Goal: Transaction & Acquisition: Book appointment/travel/reservation

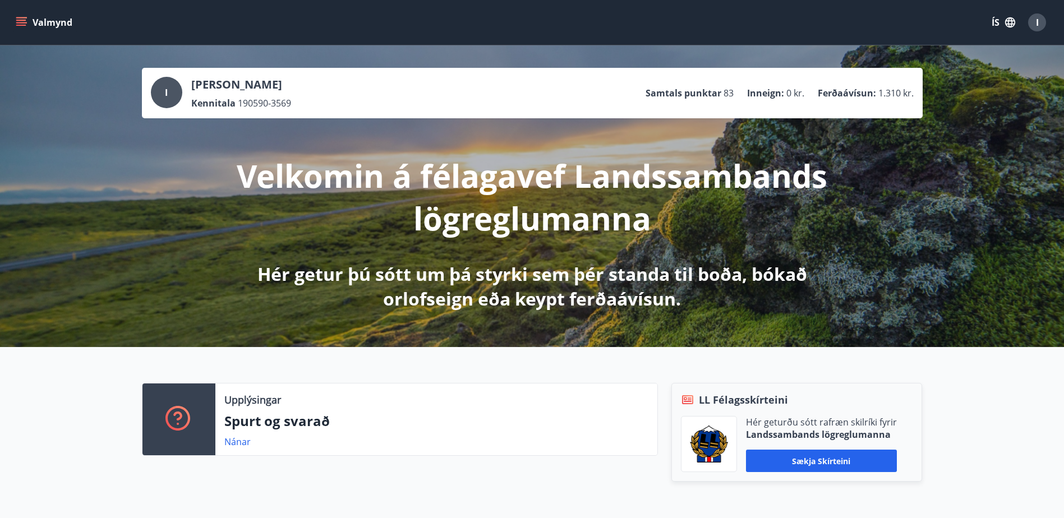
click at [994, 376] on div "Upplýsingar Spurt og svarað Nánar LL Félagsskírteini Hér geturðu sótt rafræn sk…" at bounding box center [532, 434] width 1064 height 175
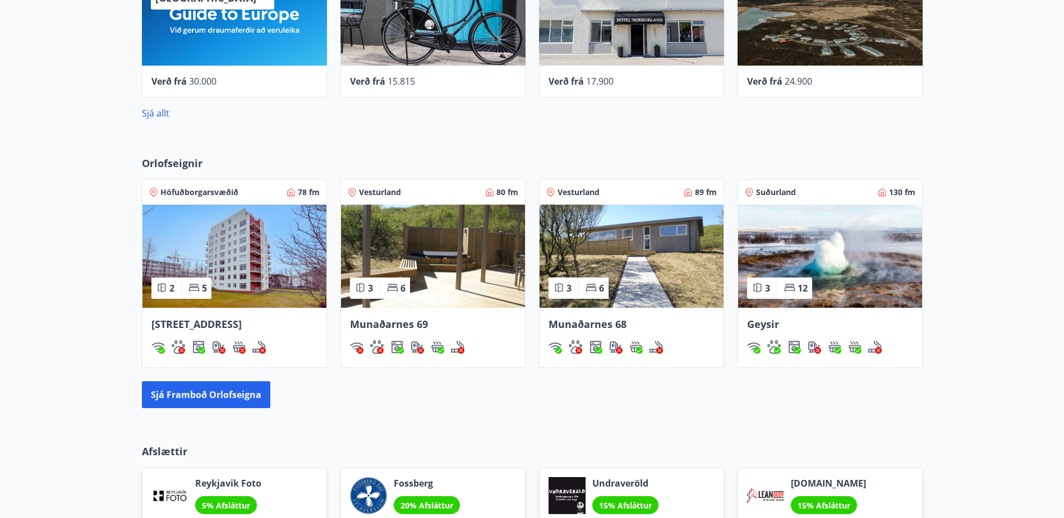
scroll to position [726, 0]
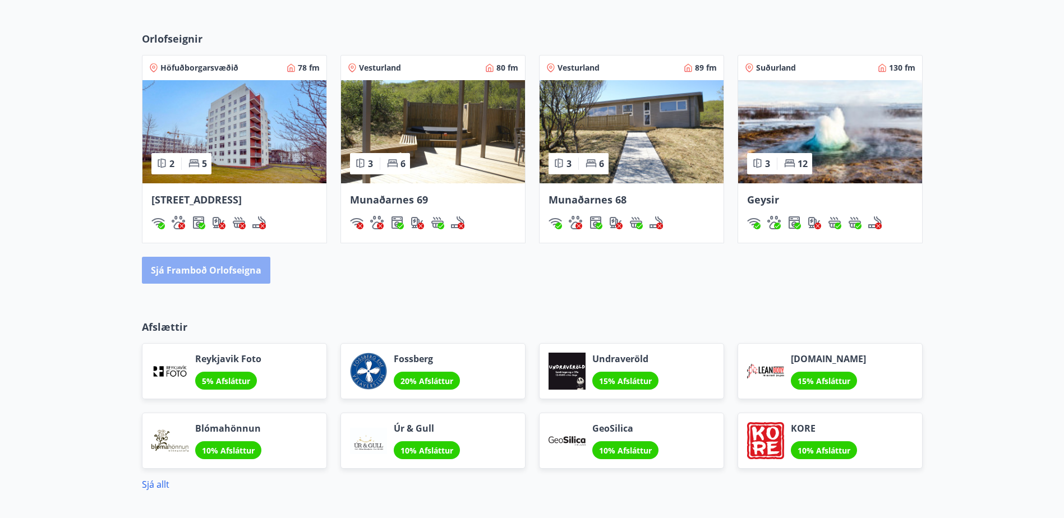
click at [215, 268] on button "Sjá framboð orlofseigna" at bounding box center [206, 270] width 128 height 27
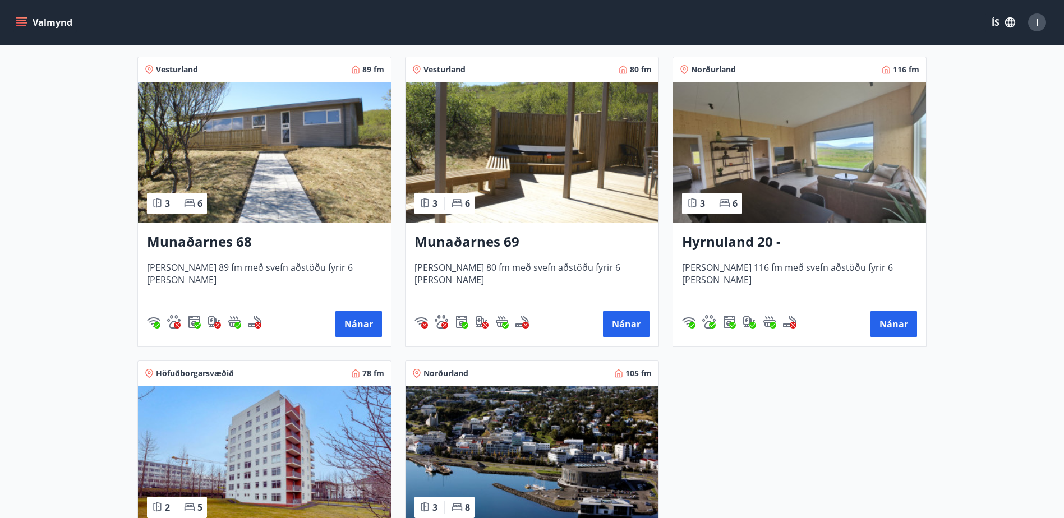
click at [829, 248] on h3 "Hyrnuland 20 - [GEOGRAPHIC_DATA]" at bounding box center [799, 242] width 235 height 20
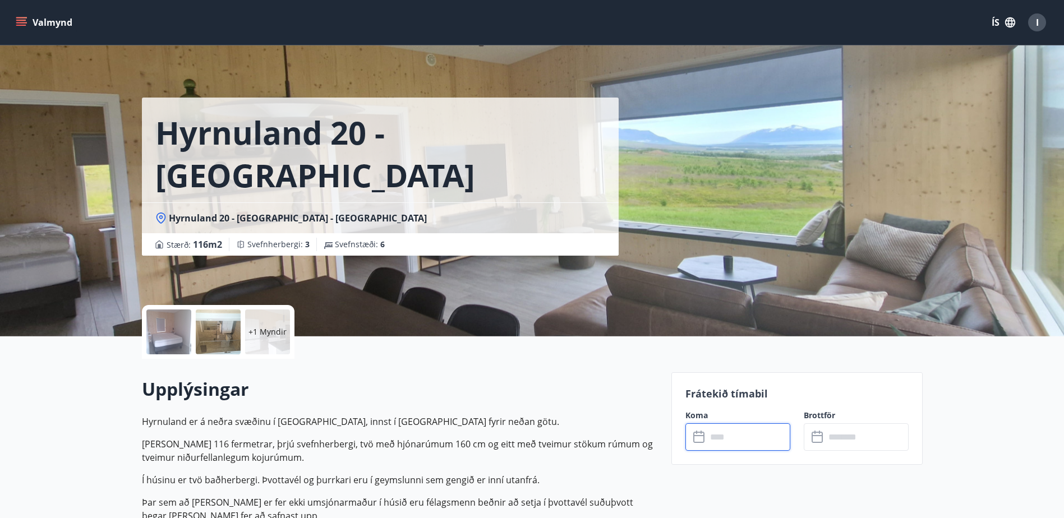
click at [750, 432] on input "text" at bounding box center [749, 437] width 84 height 27
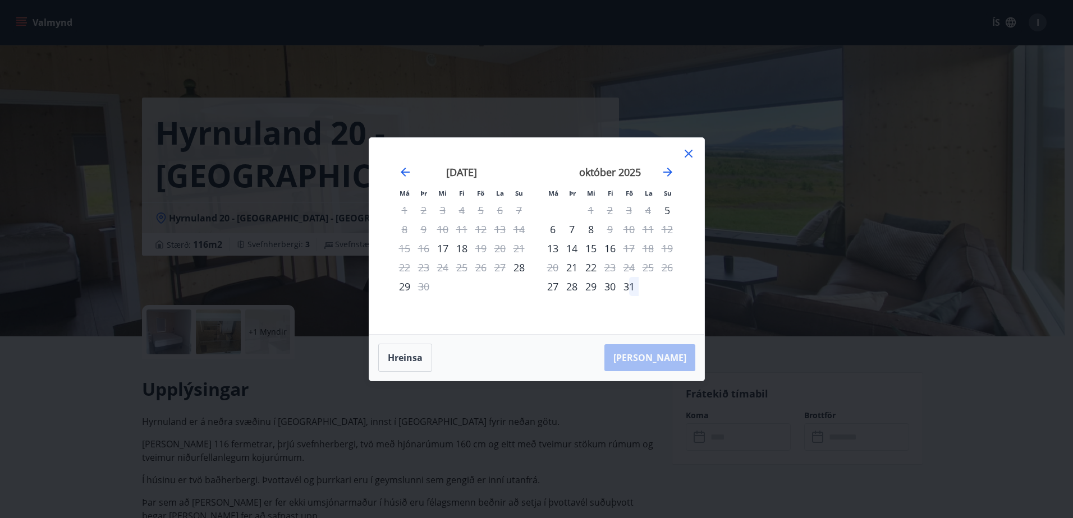
click at [692, 155] on icon at bounding box center [688, 153] width 13 height 13
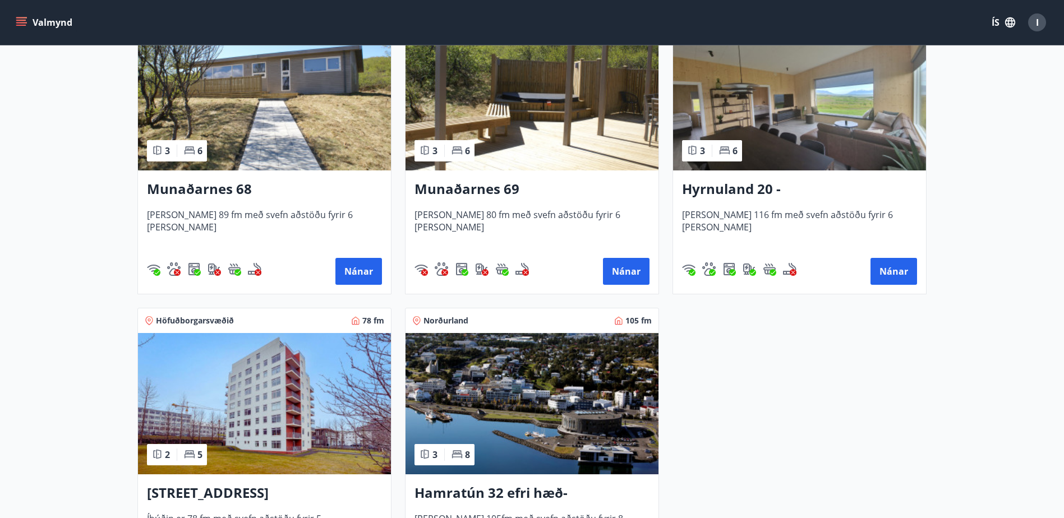
scroll to position [561, 0]
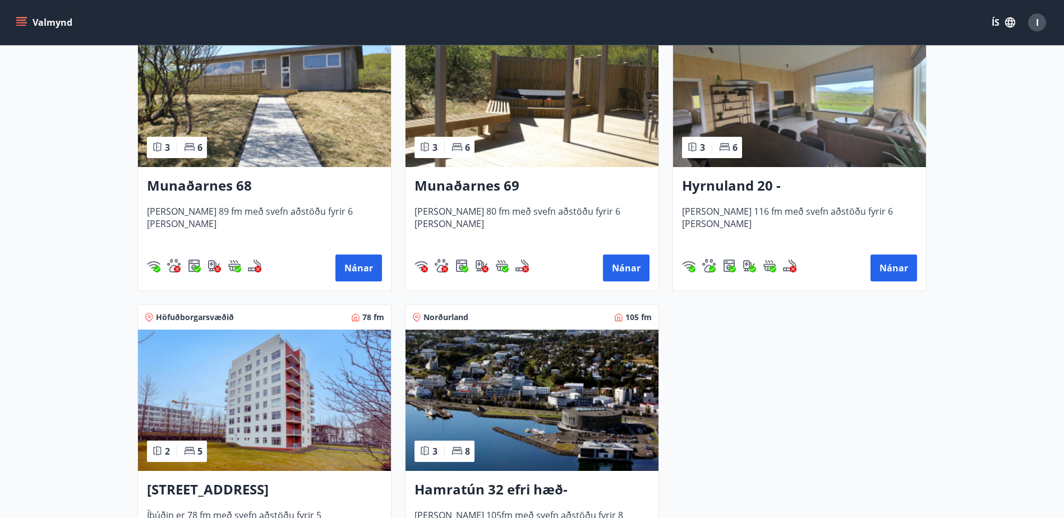
click at [521, 493] on h3 "Hamratún 32 efri hæð- [GEOGRAPHIC_DATA]" at bounding box center [532, 490] width 235 height 20
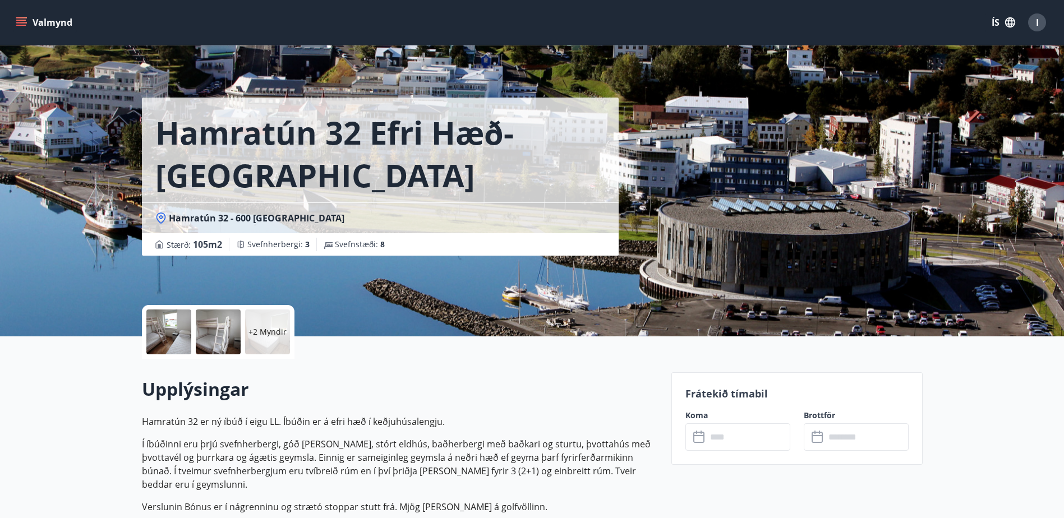
click at [692, 433] on div "​ ​" at bounding box center [738, 437] width 105 height 27
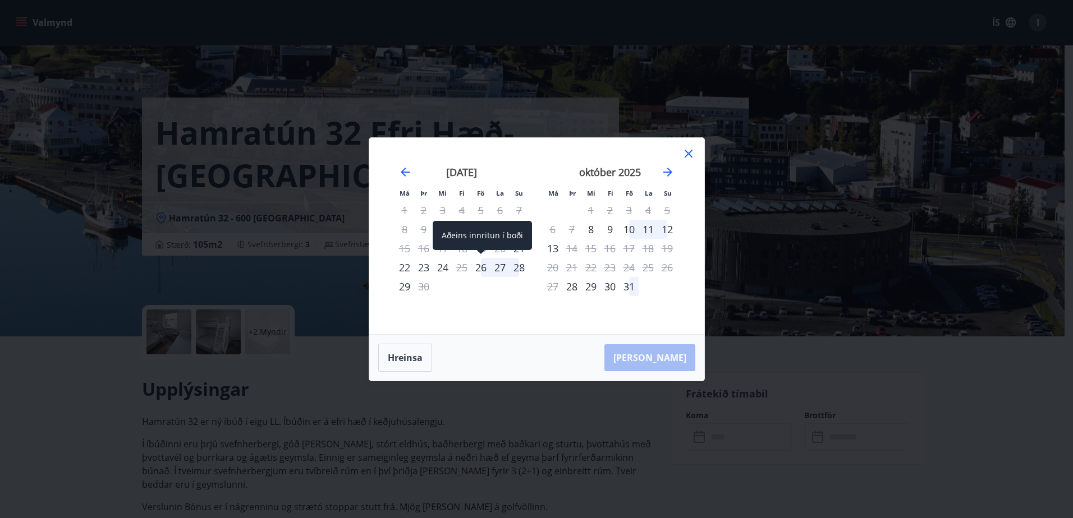
click at [481, 271] on div "26" at bounding box center [480, 267] width 19 height 19
click at [518, 269] on div "28" at bounding box center [518, 267] width 19 height 19
click at [522, 270] on div "28" at bounding box center [518, 267] width 19 height 19
click at [485, 270] on div "26" at bounding box center [480, 267] width 19 height 19
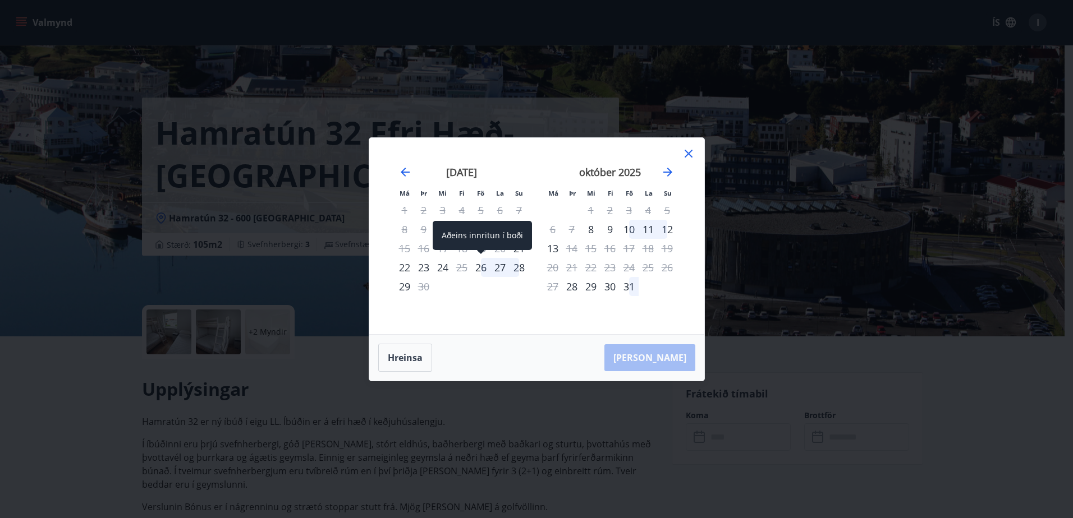
click at [485, 270] on div "26" at bounding box center [480, 267] width 19 height 19
click at [486, 272] on div "26" at bounding box center [480, 267] width 19 height 19
click at [477, 266] on div "26" at bounding box center [480, 267] width 19 height 19
click at [501, 279] on tbody "1 2 3 4 5 6 7 8 9 10 11 12 13 14 15 16 17 18 19 20 21 22 23 24 25 26 27 28 29 30" at bounding box center [462, 248] width 134 height 95
click at [517, 317] on div "[DATE] 1 2 3 4 5 6 7 8 9 10 11 12 13 14 15 16 17 18 19 20 21 22 23 24 25 26 27 …" at bounding box center [462, 243] width 148 height 184
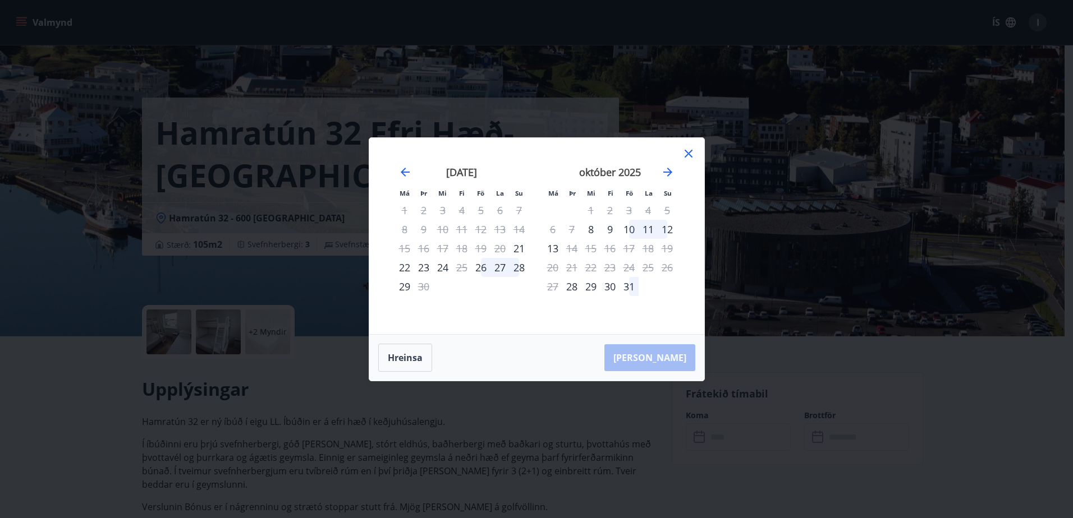
click at [511, 353] on div "[PERSON_NAME]" at bounding box center [536, 358] width 335 height 46
click at [641, 233] on div "11" at bounding box center [647, 229] width 19 height 19
click at [644, 233] on div "11" at bounding box center [647, 229] width 19 height 19
click at [405, 264] on div "22" at bounding box center [404, 267] width 19 height 19
click at [407, 356] on button "Hreinsa" at bounding box center [405, 358] width 54 height 28
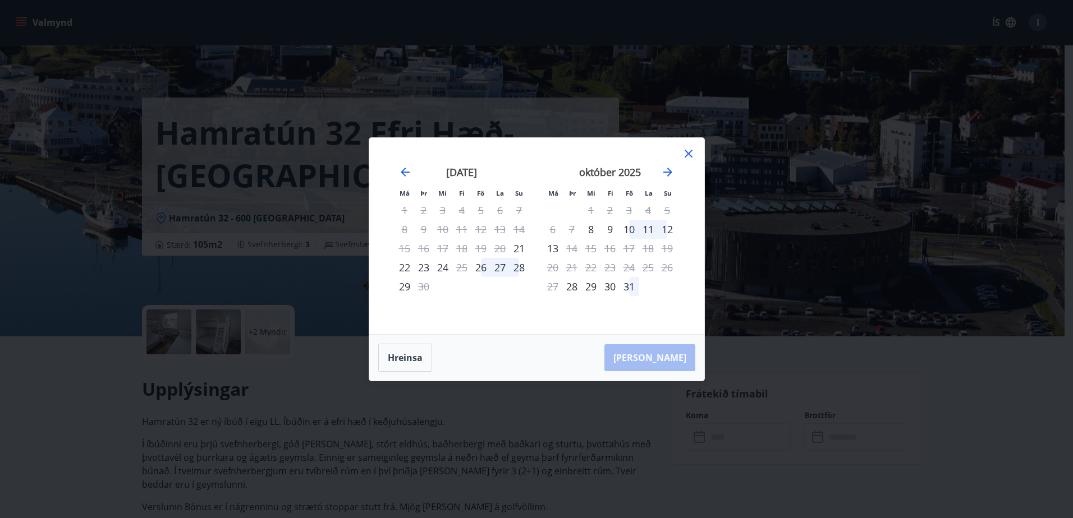
click at [688, 157] on icon at bounding box center [688, 153] width 13 height 13
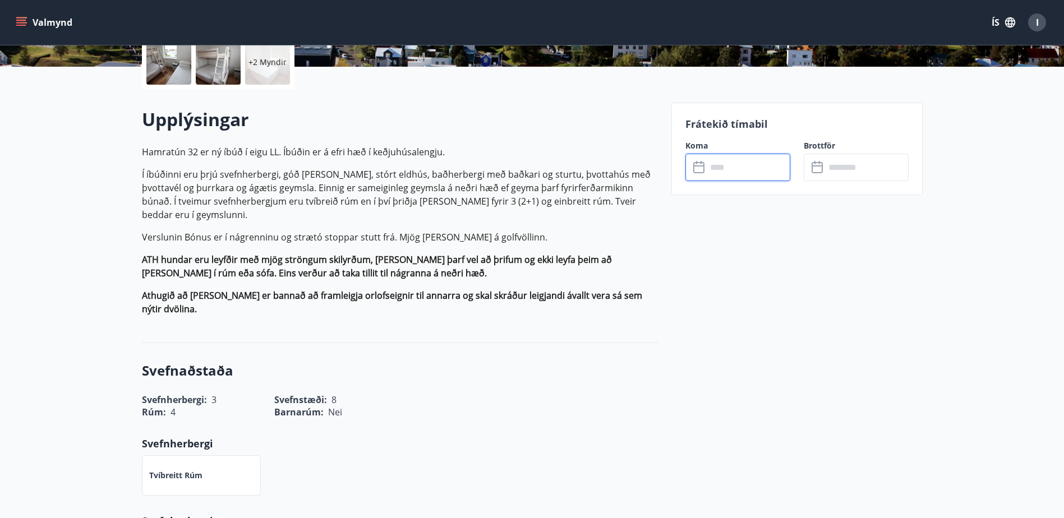
scroll to position [168, 0]
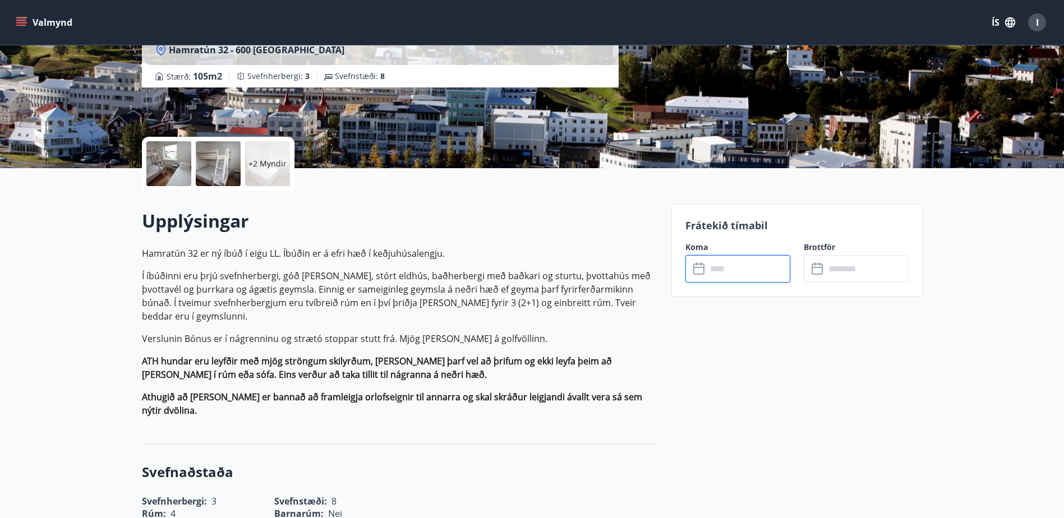
click at [727, 272] on input "text" at bounding box center [749, 268] width 84 height 27
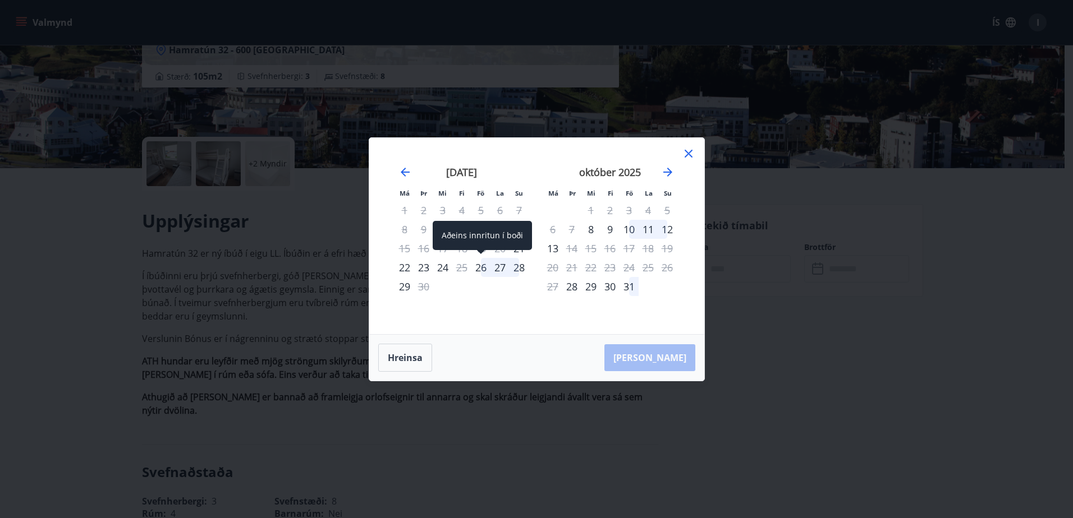
click at [481, 266] on div "26" at bounding box center [480, 267] width 19 height 19
click at [412, 291] on div "29" at bounding box center [404, 286] width 19 height 19
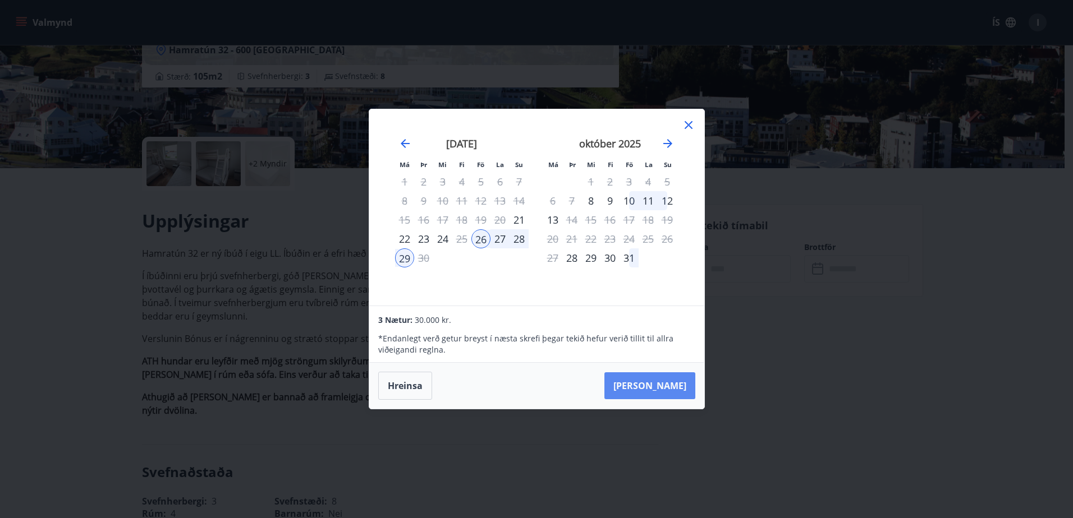
click at [673, 394] on button "[PERSON_NAME]" at bounding box center [649, 386] width 91 height 27
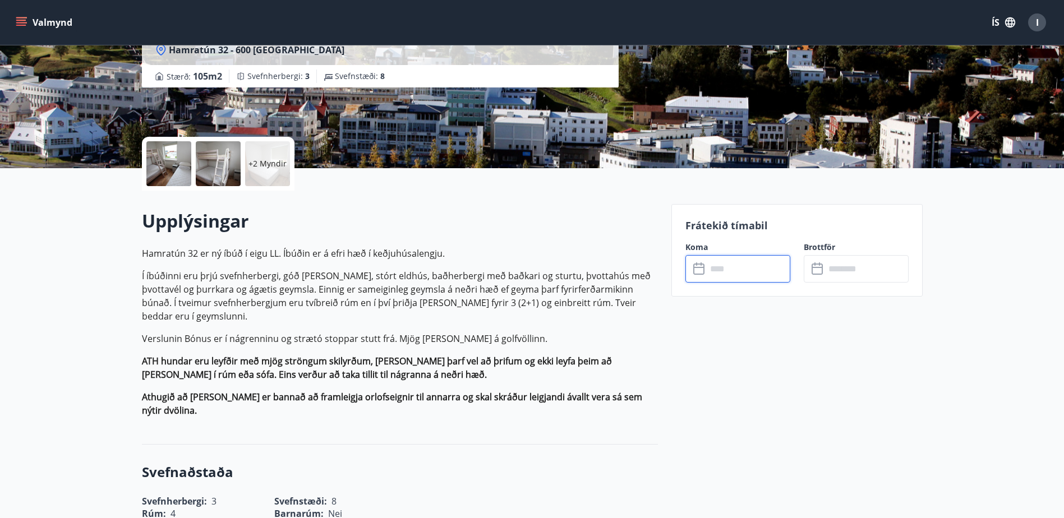
type input "******"
